Goal: Task Accomplishment & Management: Use online tool/utility

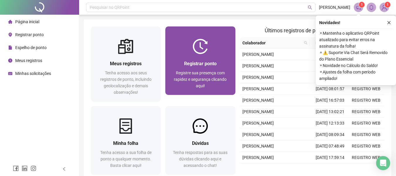
click at [198, 78] on span "Registre sua presença com rapidez e segurança clicando aqui!" at bounding box center [200, 79] width 53 height 18
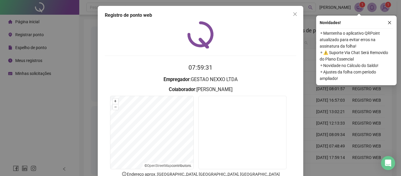
click at [396, 135] on div "Registro de ponto web 07:59:31 Empregador : GESTAO NEXXO LTDA Colaborador : [PE…" at bounding box center [200, 88] width 401 height 176
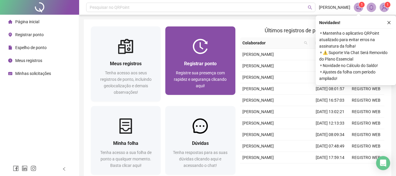
click at [198, 75] on span "Registre sua presença com rapidez e segurança clicando aqui!" at bounding box center [200, 79] width 53 height 18
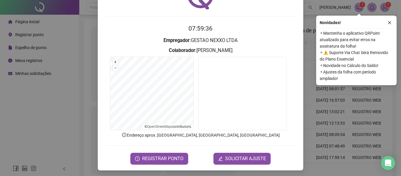
scroll to position [40, 0]
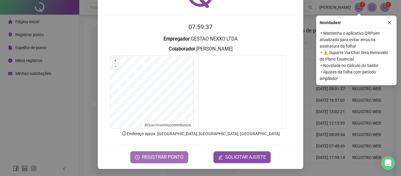
click at [160, 160] on span "REGISTRAR PONTO" at bounding box center [162, 156] width 41 height 7
